Goal: Task Accomplishment & Management: Use online tool/utility

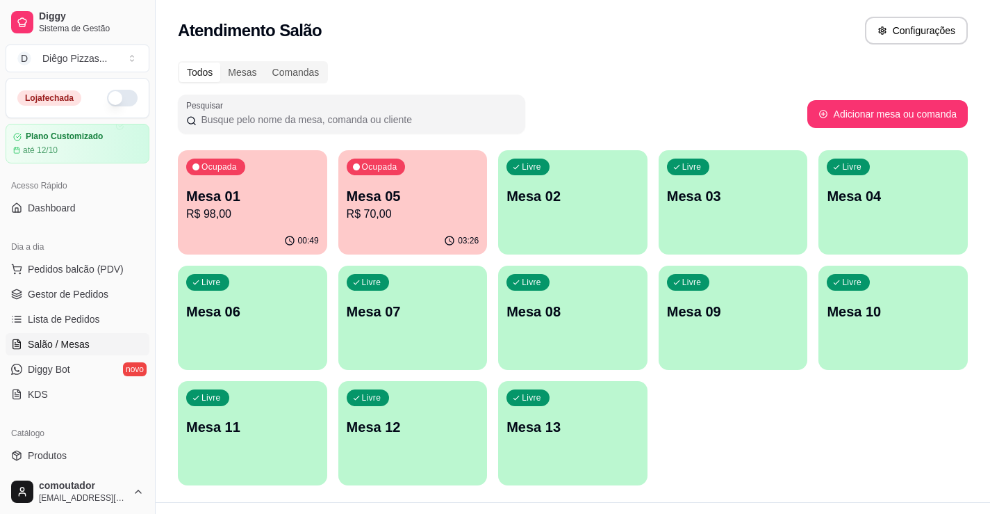
click at [397, 194] on p "Mesa 05" at bounding box center [413, 195] width 133 height 19
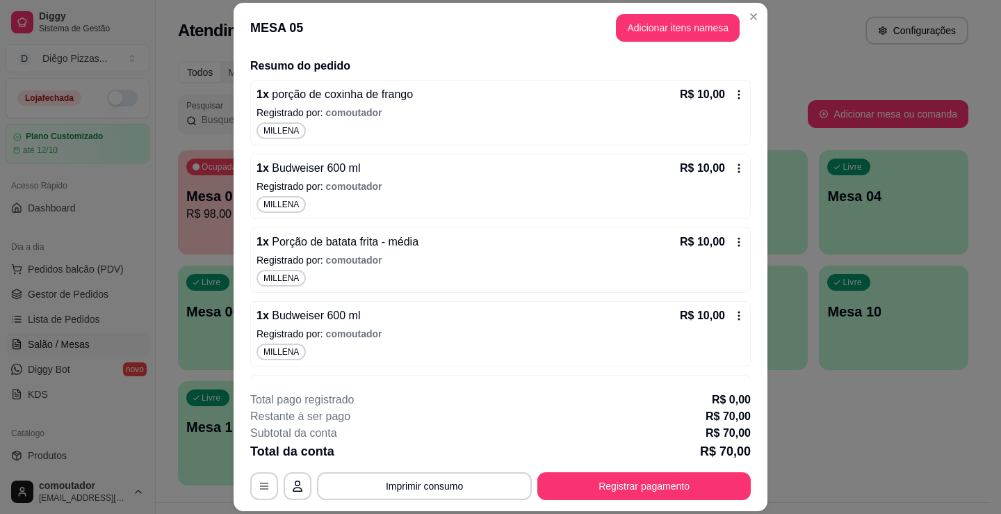
scroll to position [22, 0]
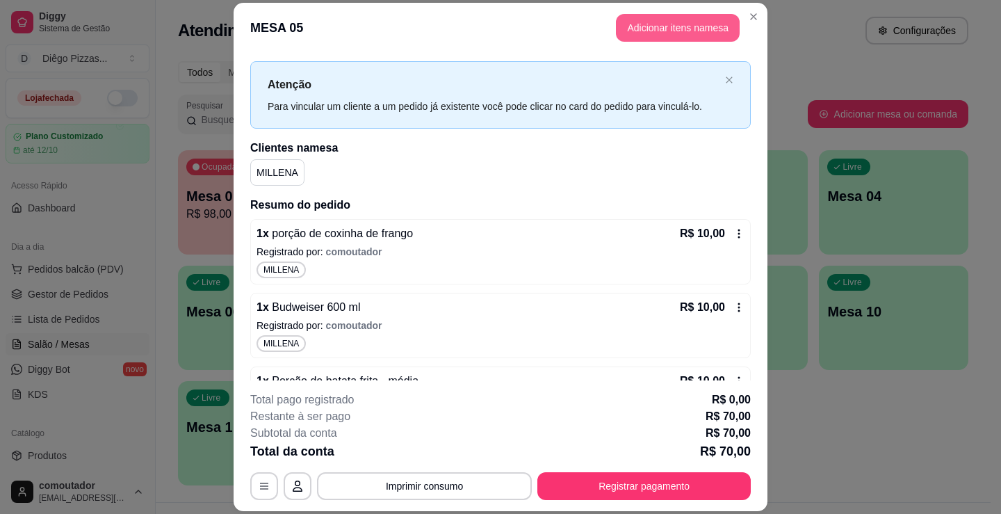
click at [653, 32] on button "Adicionar itens na mesa" at bounding box center [678, 28] width 124 height 28
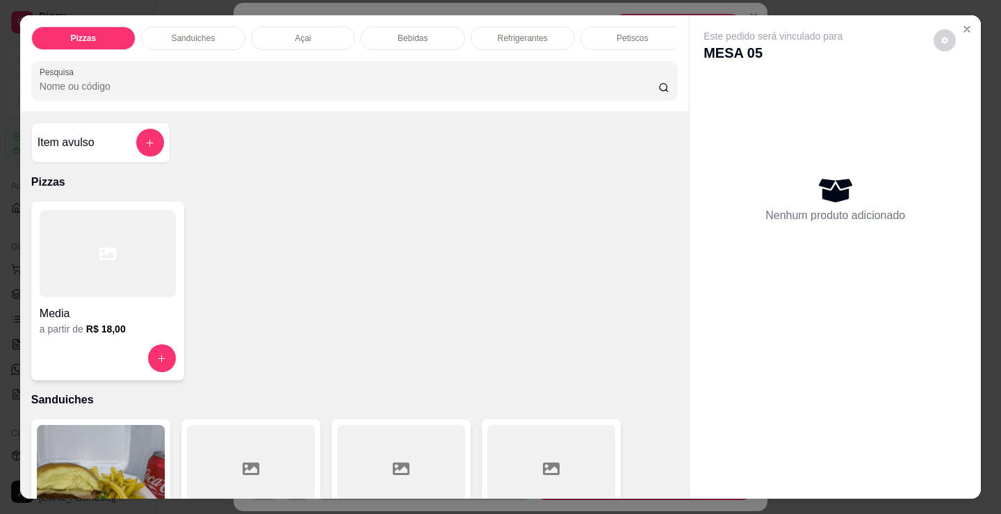
click at [397, 38] on p "Bebidas" at bounding box center [412, 38] width 30 height 11
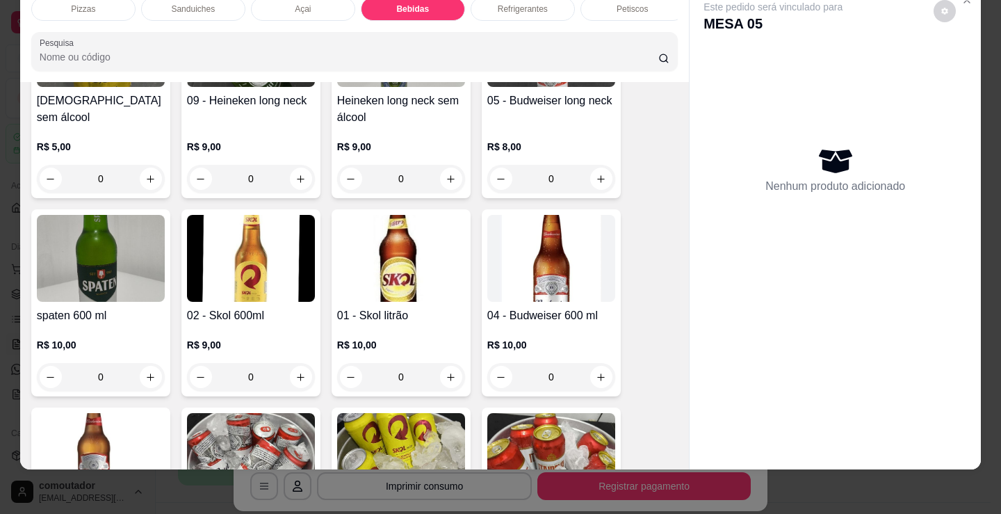
scroll to position [2139, 0]
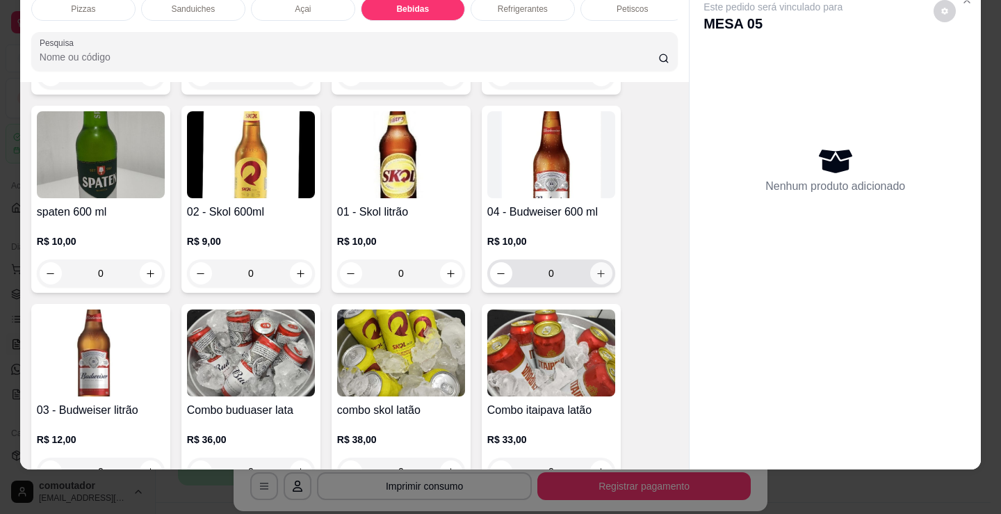
click at [601, 274] on button "increase-product-quantity" at bounding box center [601, 273] width 22 height 22
type input "1"
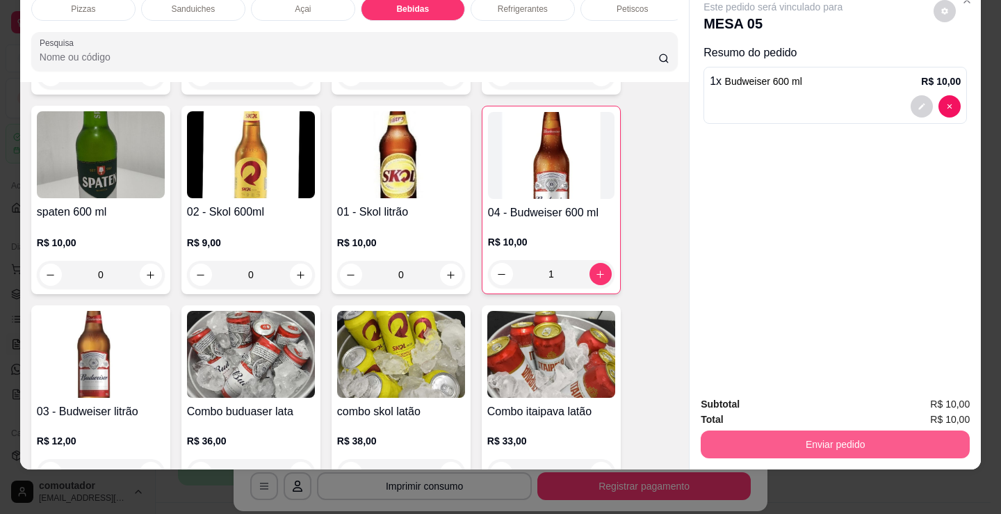
click at [781, 432] on button "Enviar pedido" at bounding box center [834, 444] width 269 height 28
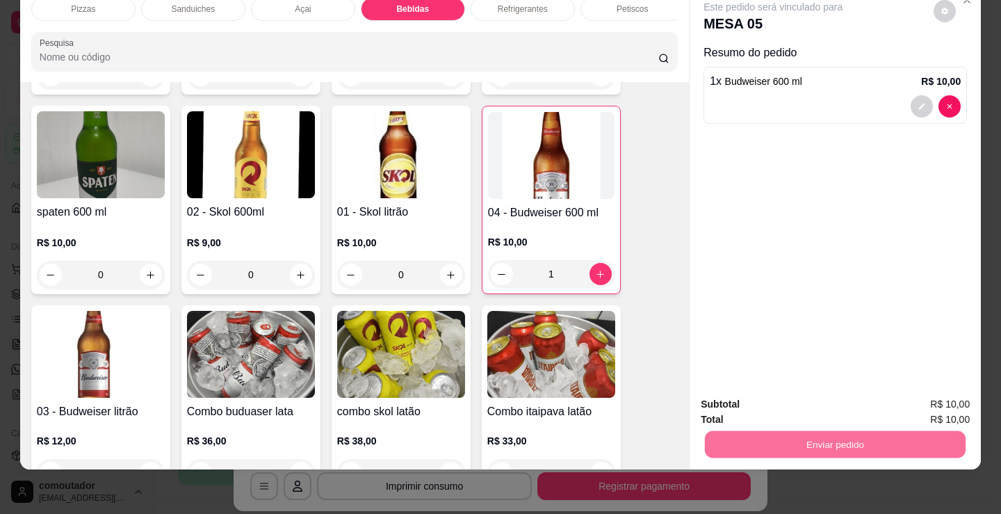
click at [855, 397] on button "Registrar cliente" at bounding box center [841, 399] width 92 height 26
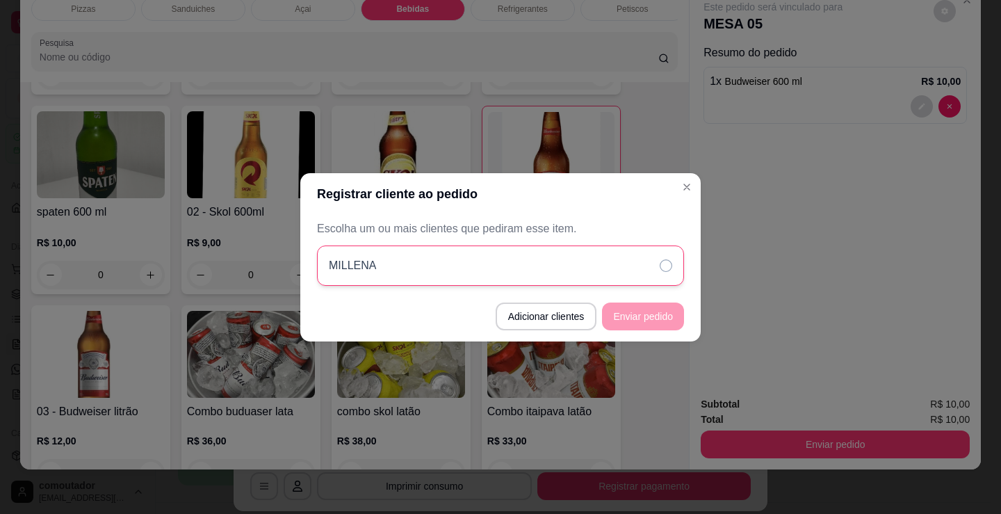
click at [626, 279] on div "MILLENA" at bounding box center [500, 265] width 367 height 40
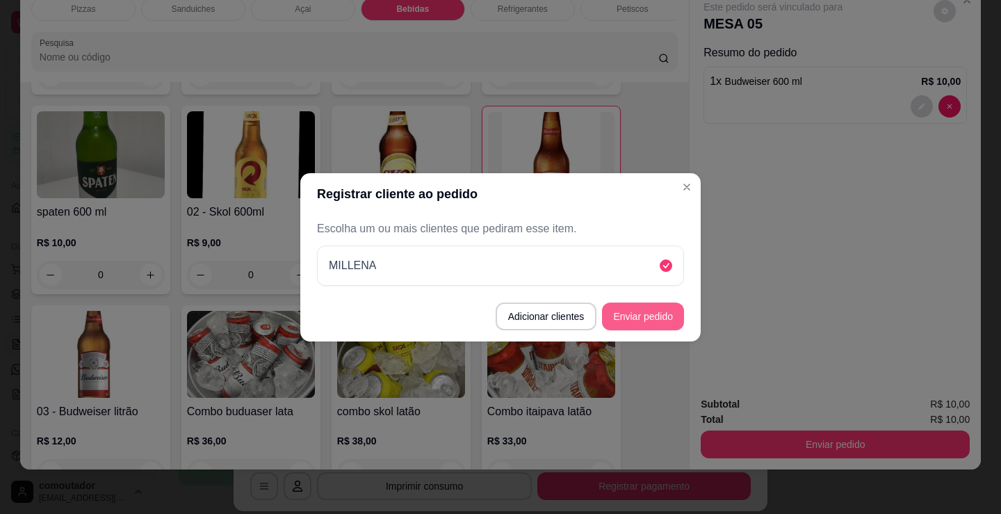
click at [653, 318] on button "Enviar pedido" at bounding box center [643, 316] width 82 height 28
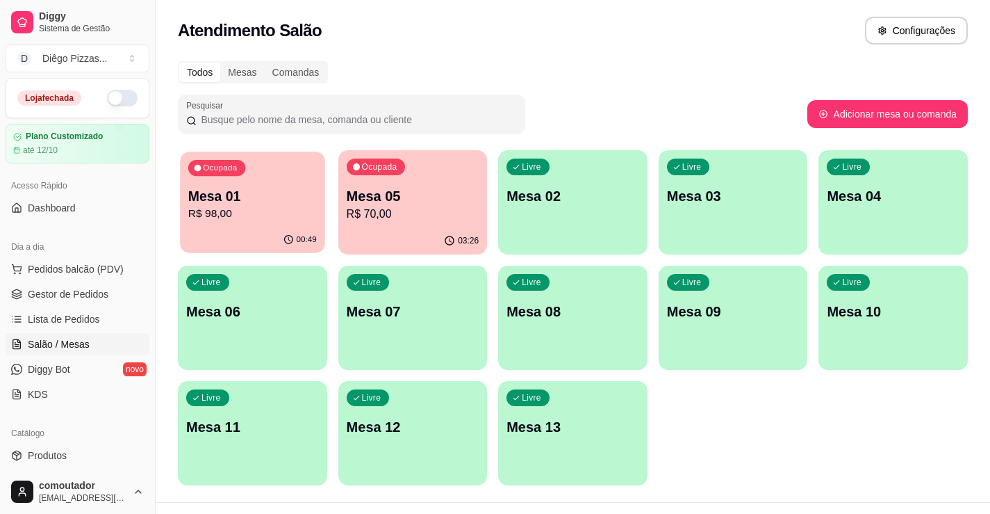
click at [205, 222] on p "R$ 98,00" at bounding box center [252, 214] width 129 height 16
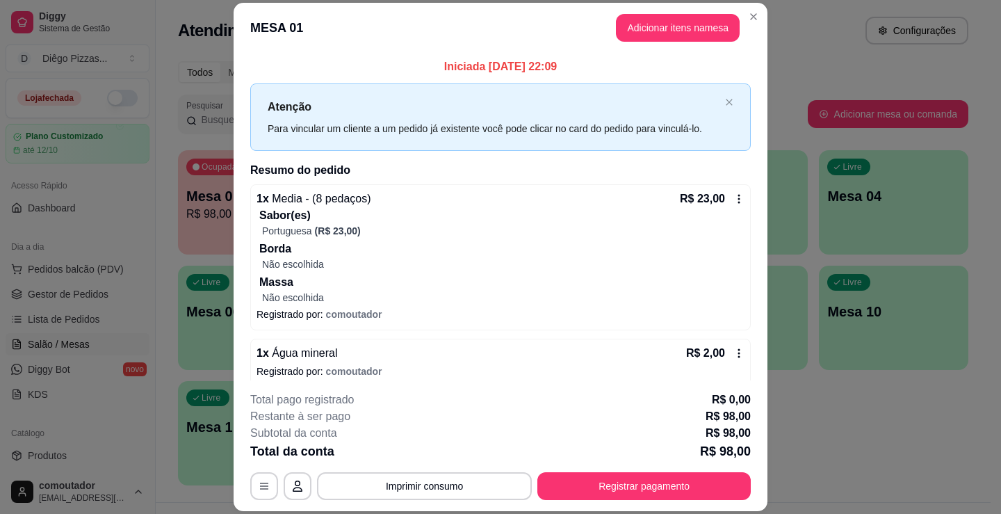
scroll to position [208, 0]
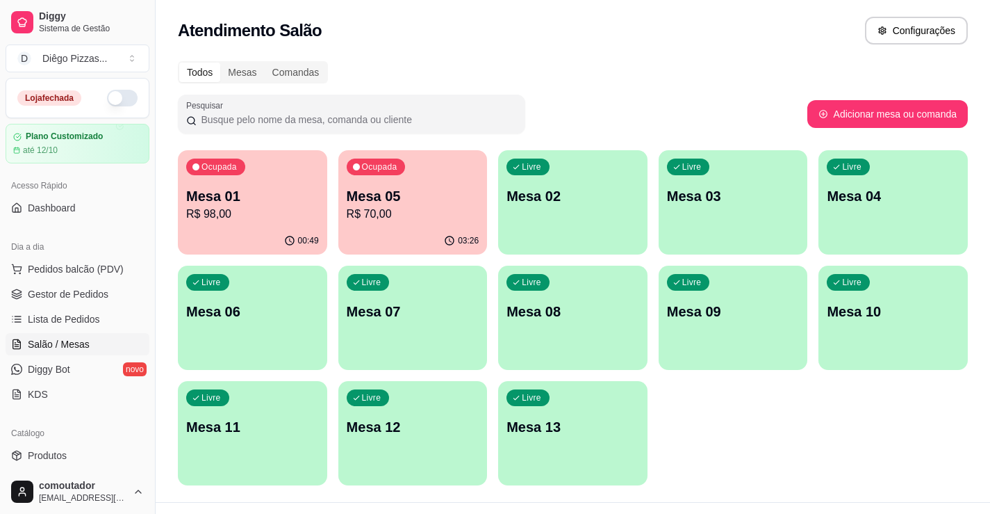
click at [236, 211] on p "R$ 98,00" at bounding box center [252, 214] width 133 height 17
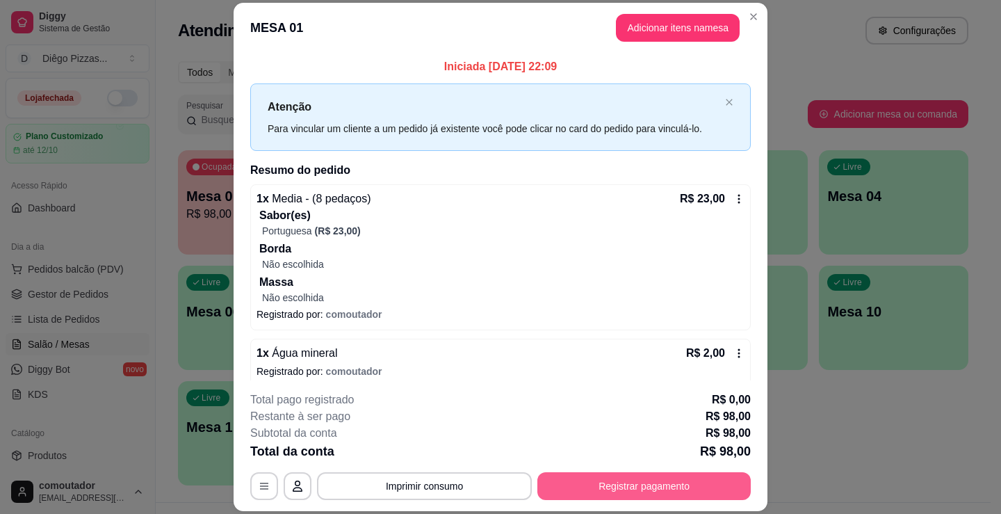
click at [689, 487] on button "Registrar pagamento" at bounding box center [643, 486] width 213 height 28
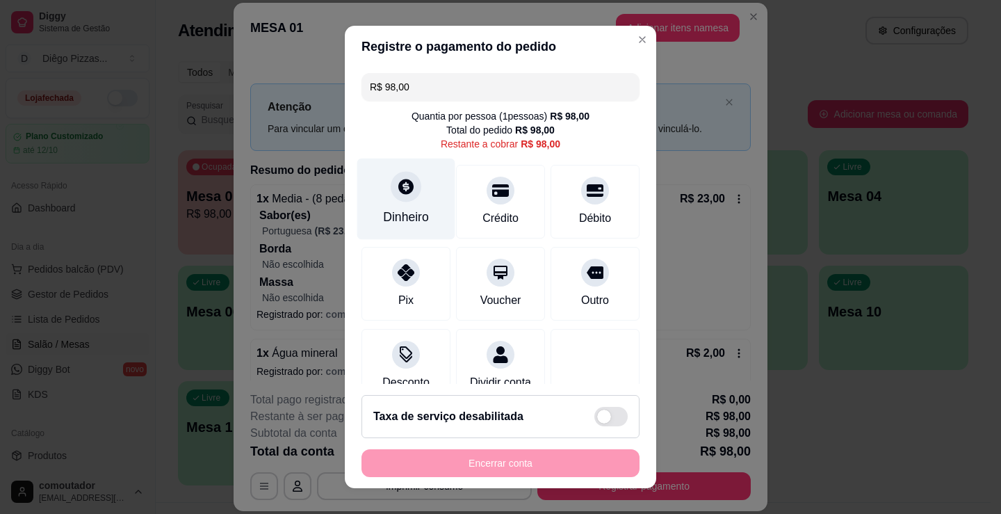
click at [401, 197] on div at bounding box center [406, 186] width 31 height 31
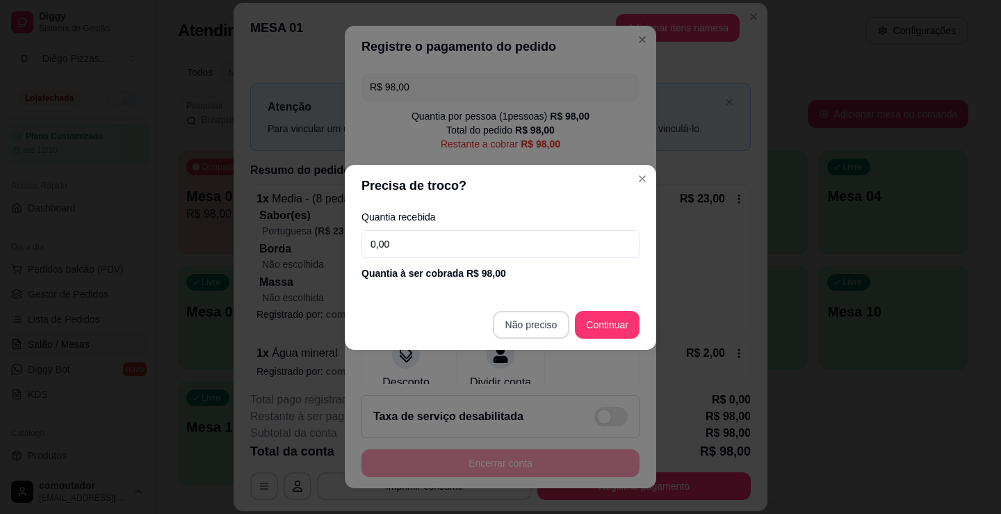
click at [545, 345] on footer "Não preciso Continuar" at bounding box center [500, 325] width 311 height 50
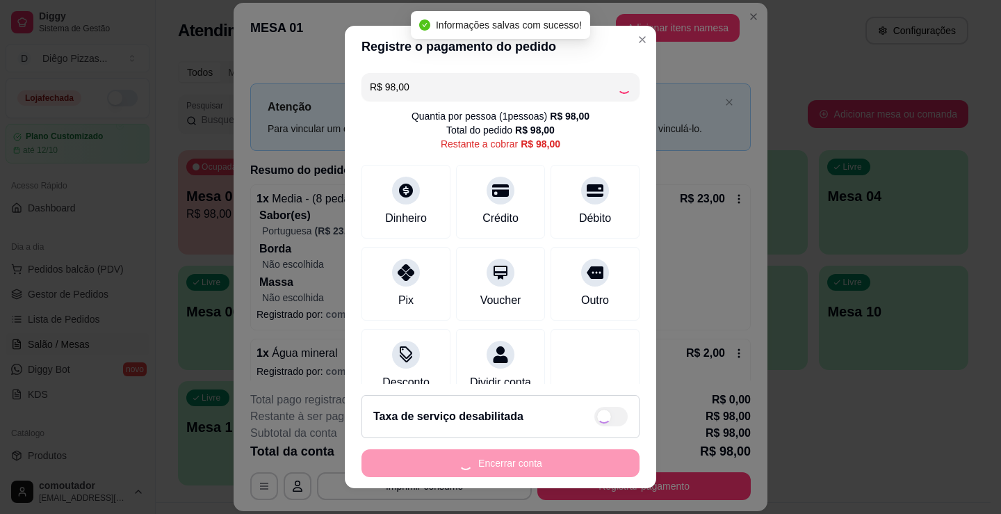
type input "R$ 0,00"
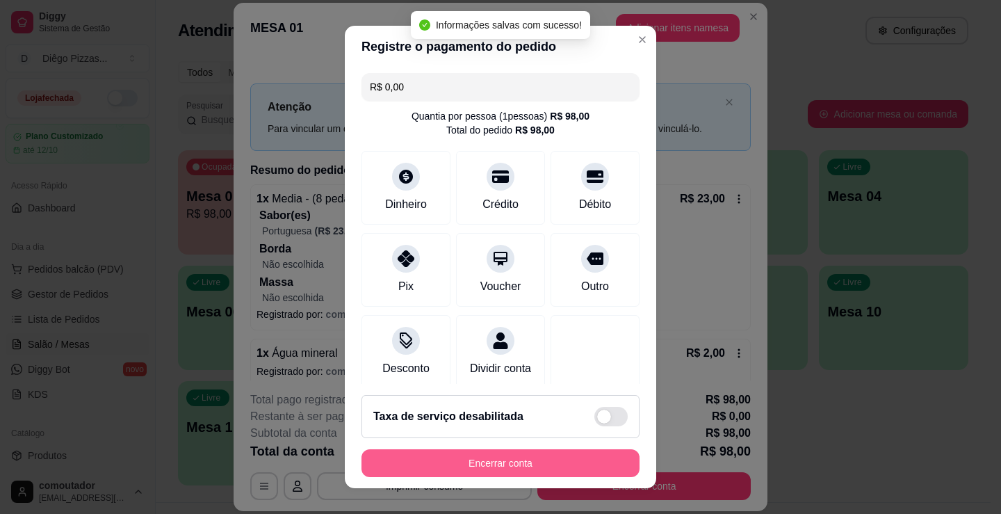
click at [543, 462] on button "Encerrar conta" at bounding box center [500, 463] width 278 height 28
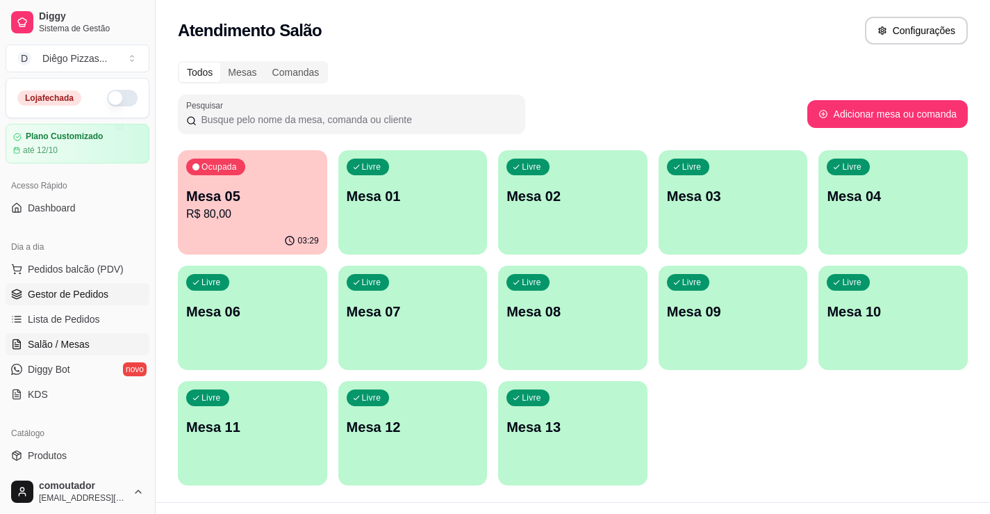
click at [95, 304] on link "Gestor de Pedidos" at bounding box center [78, 294] width 144 height 22
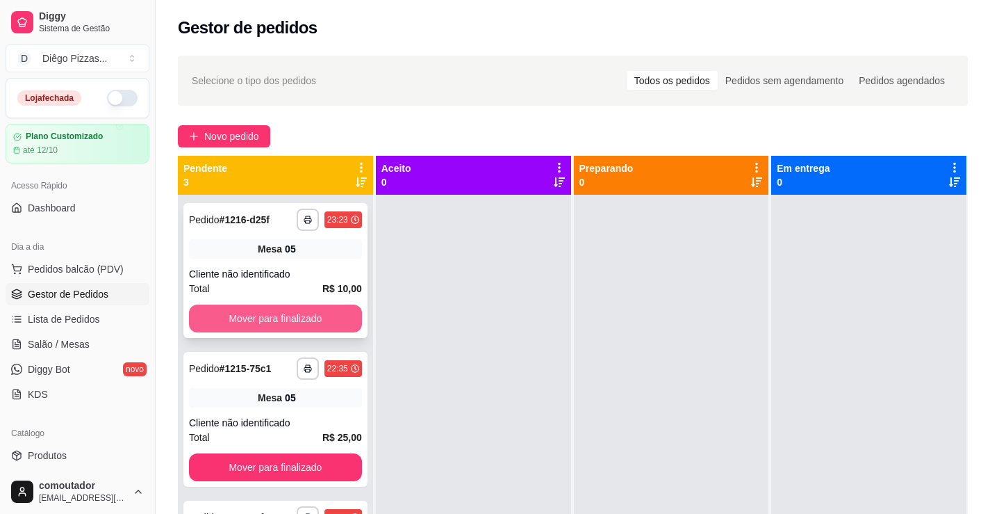
click at [315, 313] on button "Mover para finalizado" at bounding box center [275, 318] width 173 height 28
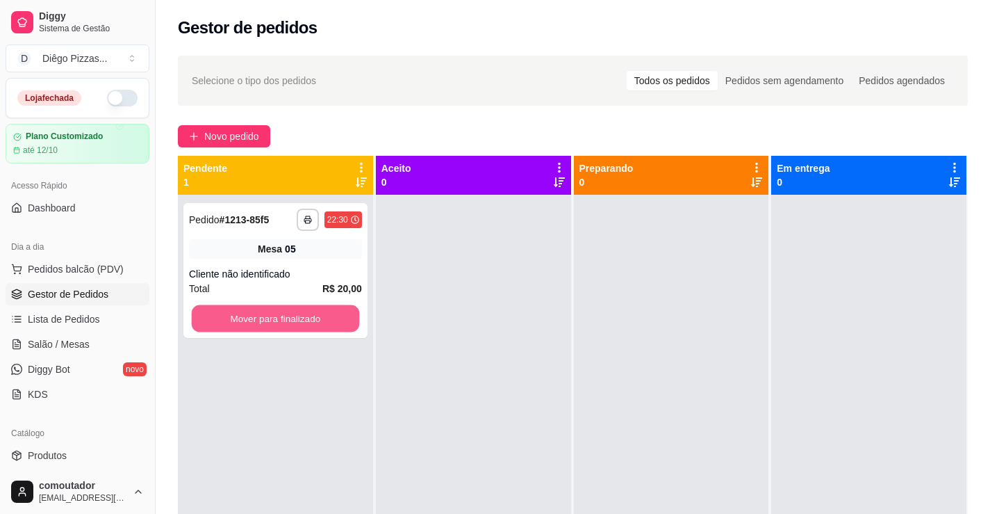
click at [315, 313] on button "Mover para finalizado" at bounding box center [275, 318] width 167 height 27
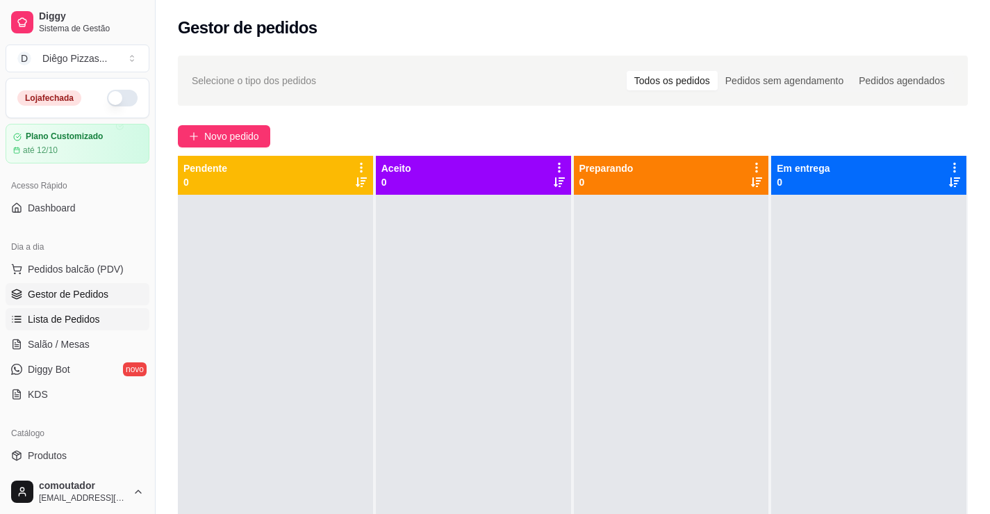
click at [85, 318] on span "Lista de Pedidos" at bounding box center [64, 319] width 72 height 14
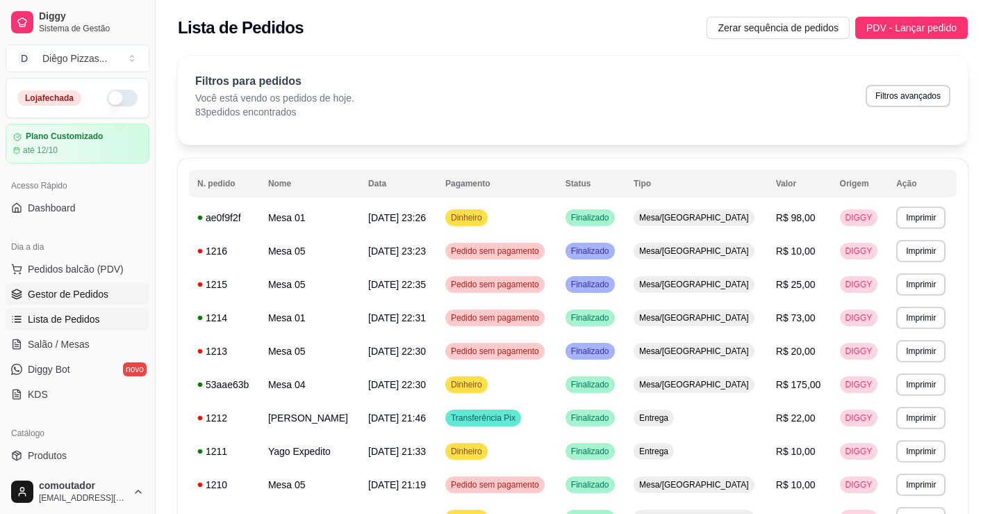
click at [49, 304] on link "Gestor de Pedidos" at bounding box center [78, 294] width 144 height 22
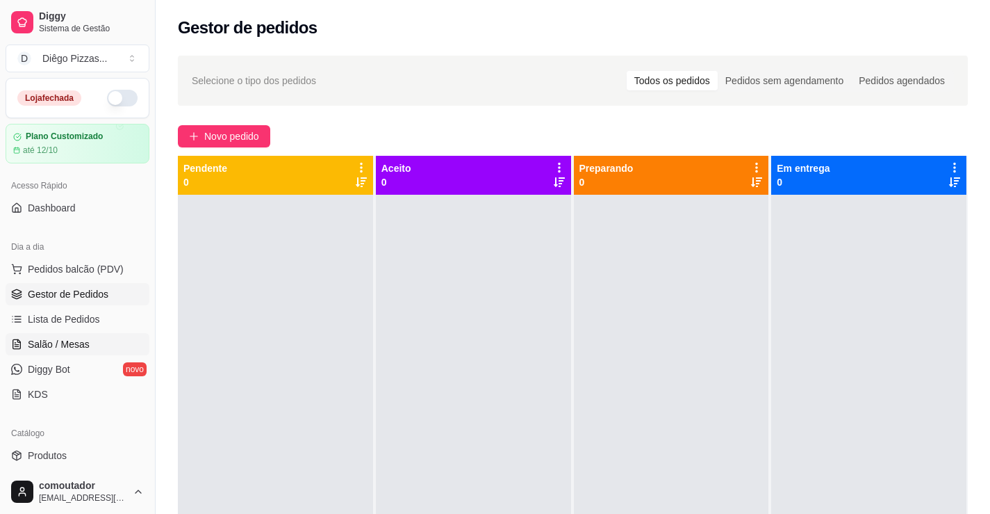
click at [55, 338] on span "Salão / Mesas" at bounding box center [59, 344] width 62 height 14
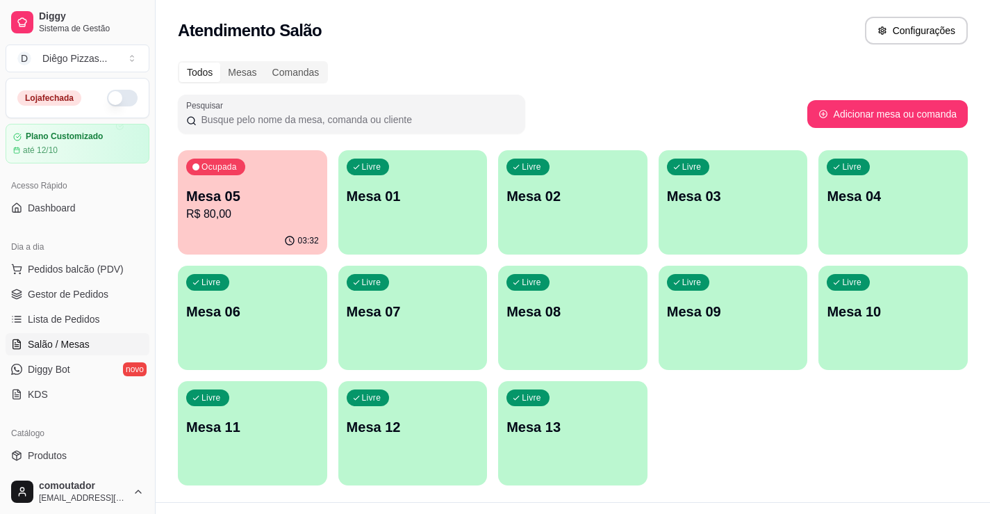
click at [295, 226] on div "Ocupada Mesa 05 R$ 80,00" at bounding box center [252, 188] width 149 height 77
click at [322, 192] on div "Ocupada Mesa 05 R$ 80,00" at bounding box center [252, 188] width 145 height 75
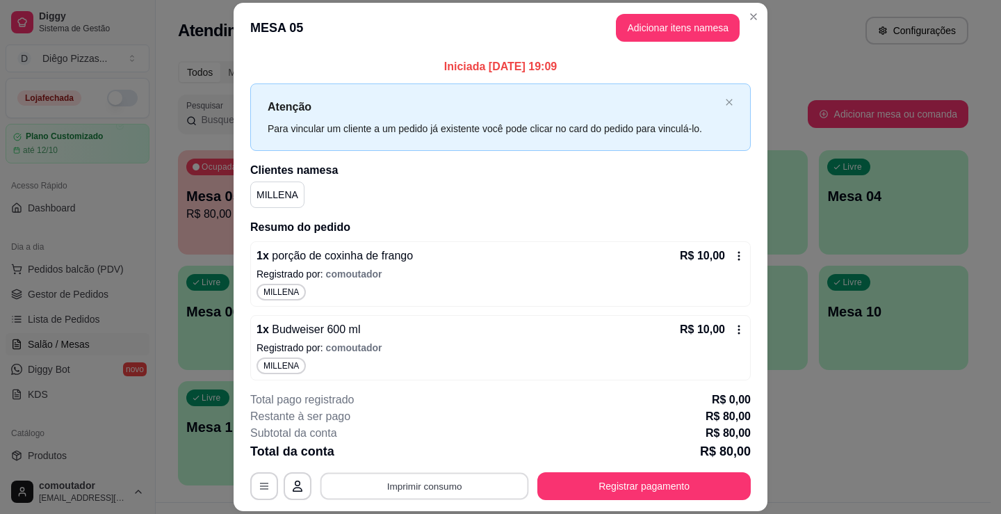
click at [449, 491] on button "Imprimir consumo" at bounding box center [424, 486] width 208 height 27
click at [443, 452] on button "IMPRESSORA" at bounding box center [423, 454] width 101 height 22
